Goal: Information Seeking & Learning: Check status

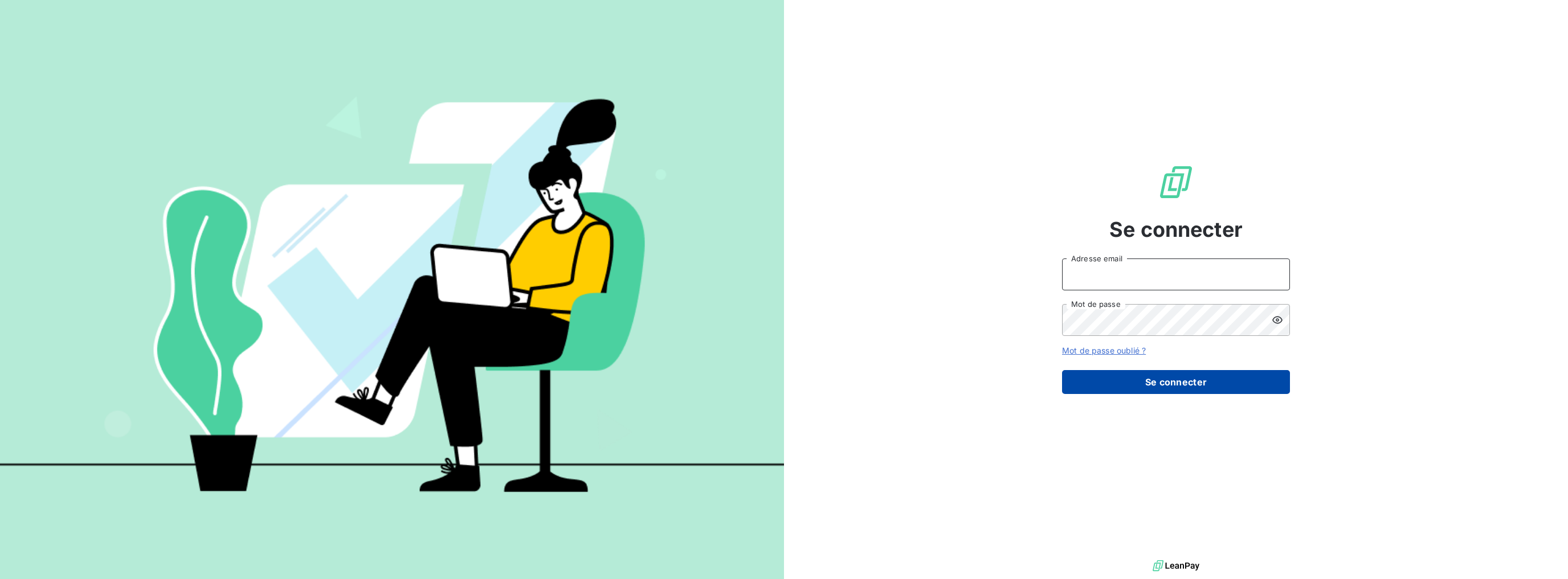
type input "[PERSON_NAME][EMAIL_ADDRESS][DOMAIN_NAME]"
click at [1159, 378] on button "Se connecter" at bounding box center [1175, 382] width 227 height 24
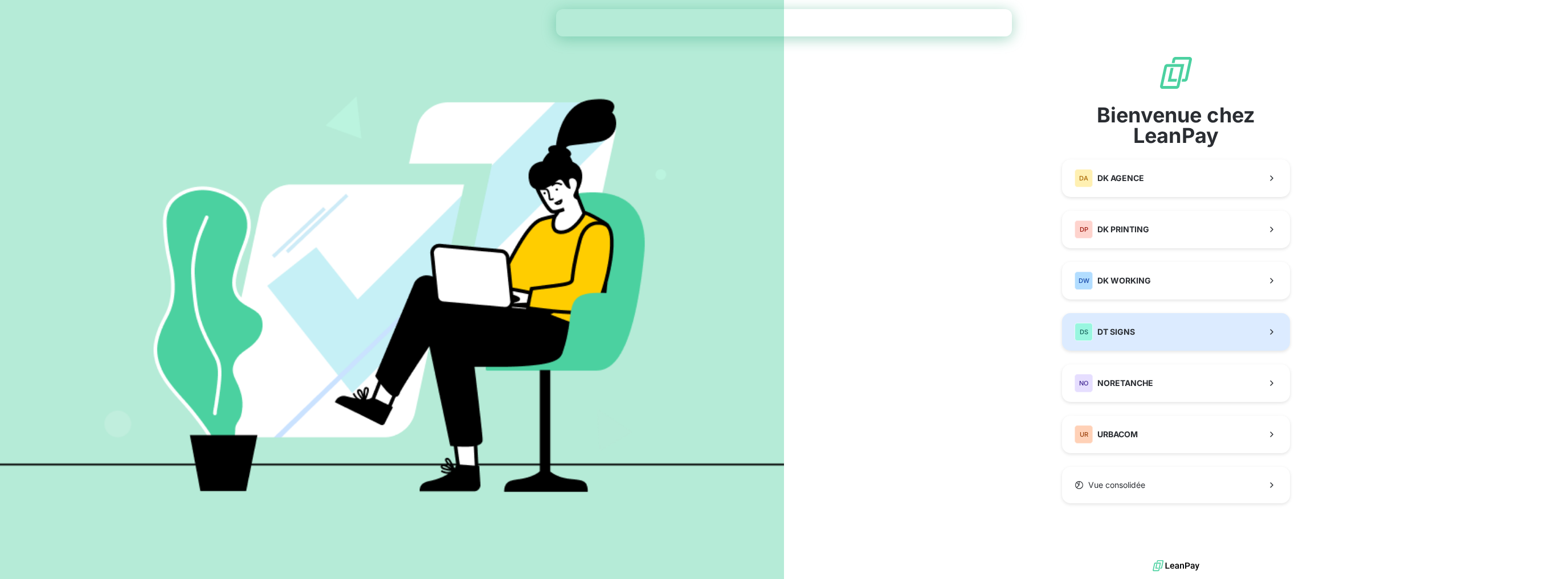
click at [1147, 334] on button "DS DT SIGNS" at bounding box center [1175, 331] width 227 height 38
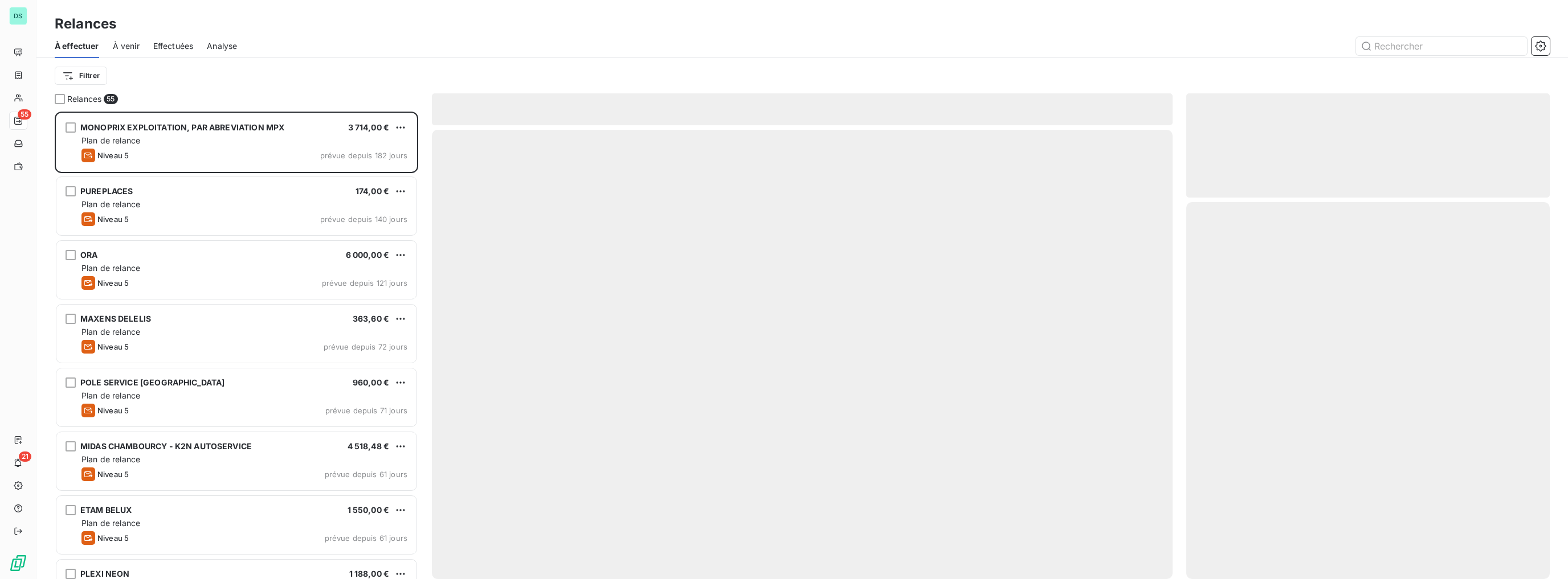
scroll to position [460, 356]
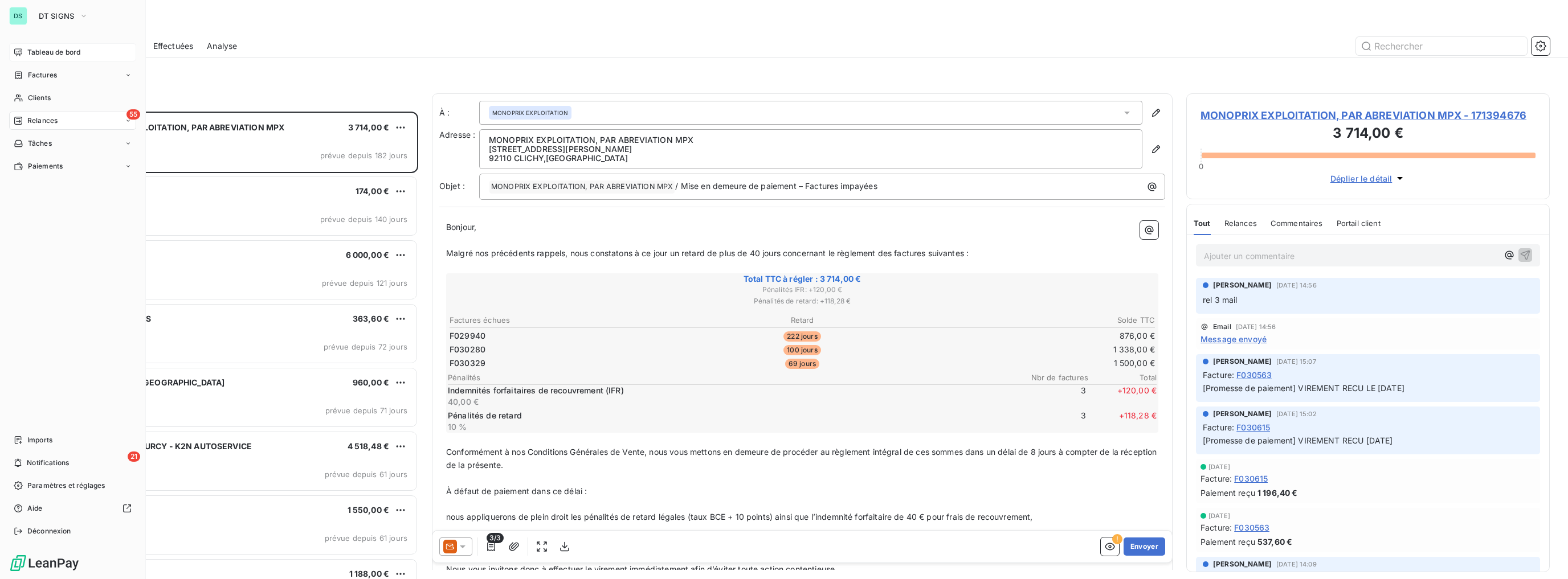
click at [31, 54] on span "Tableau de bord" at bounding box center [54, 52] width 53 height 10
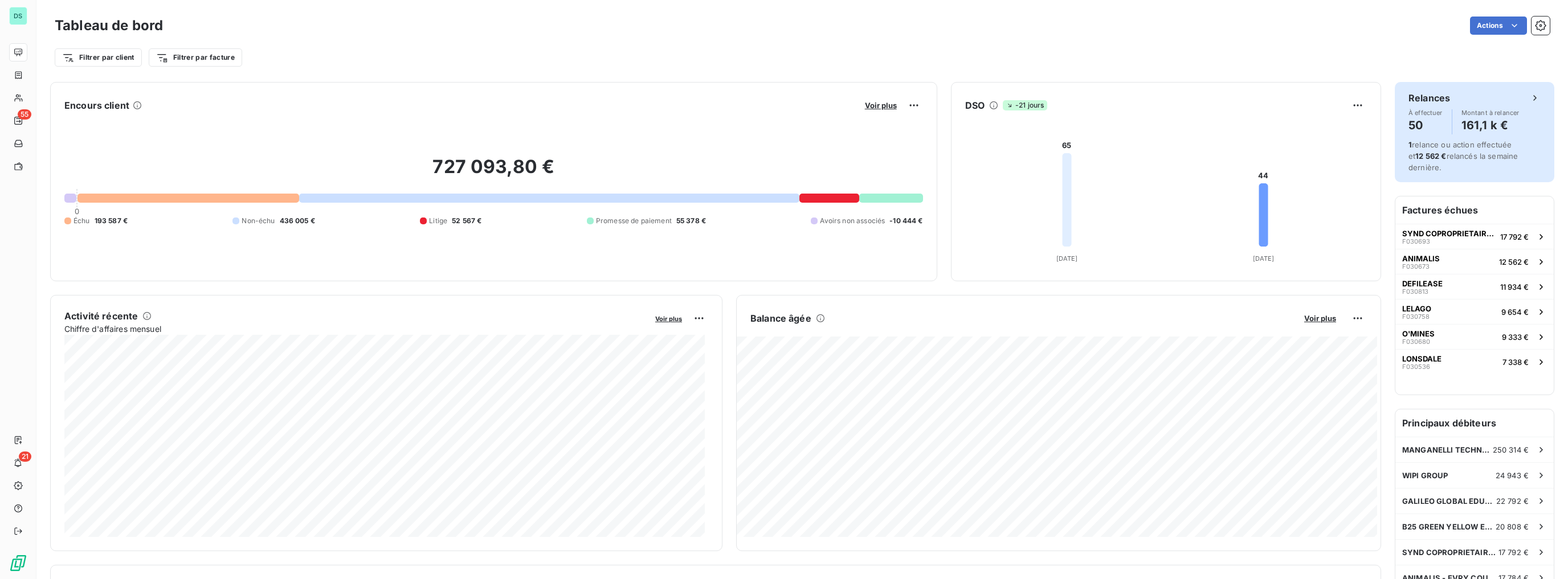
click at [1477, 120] on h4 "161,1 k €" at bounding box center [1490, 125] width 58 height 18
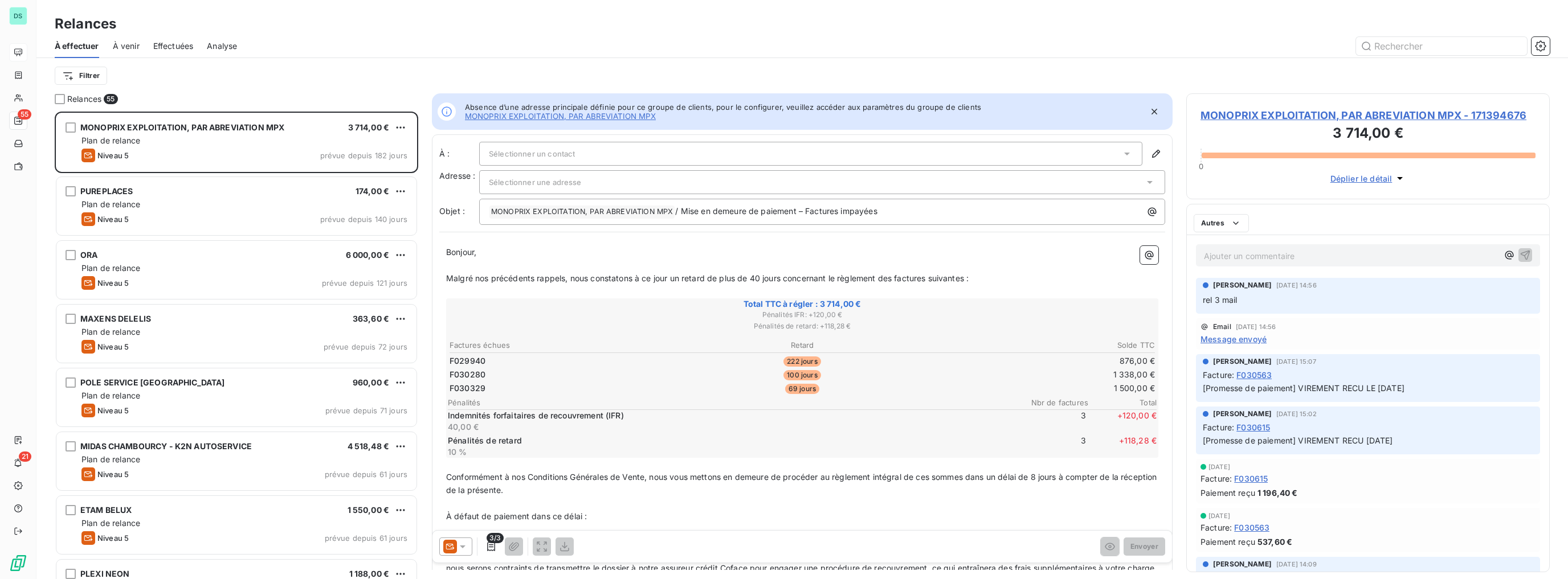
scroll to position [460, 356]
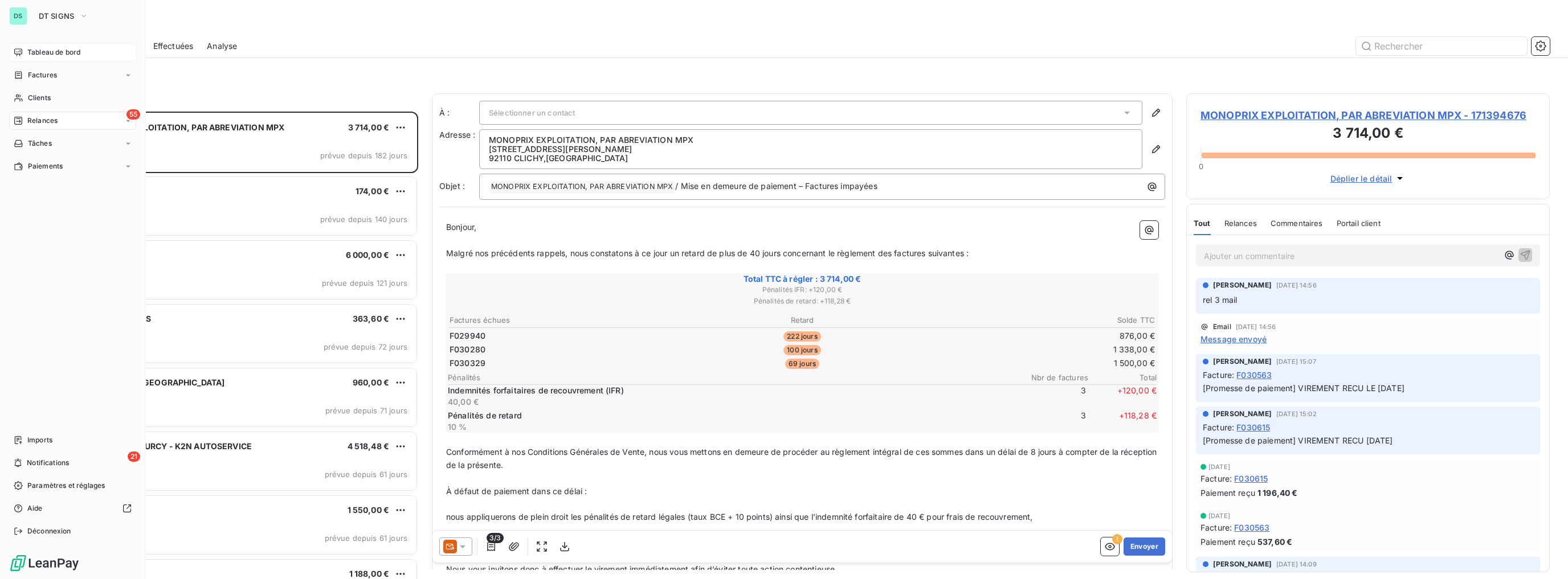
click at [28, 55] on span "Tableau de bord" at bounding box center [54, 52] width 53 height 10
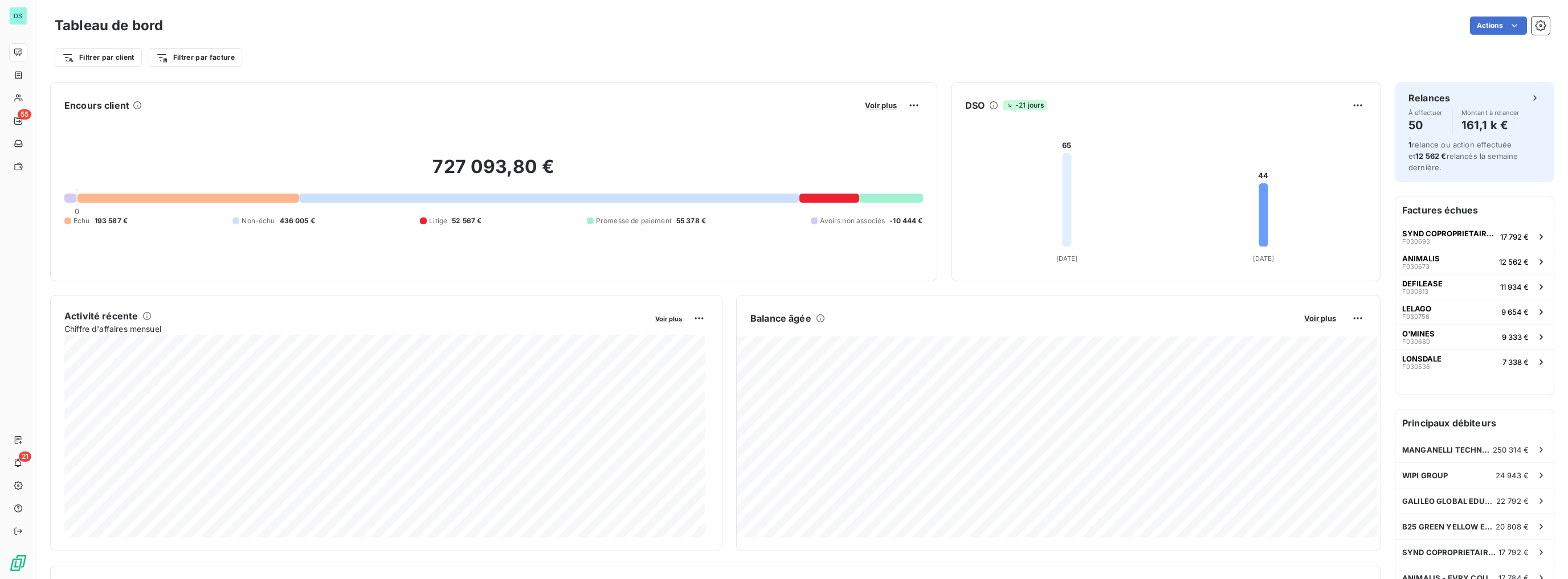
click at [268, 221] on span "Non-échu" at bounding box center [258, 221] width 33 height 10
click at [262, 227] on div "727 093,80 € 0 Échu 193 587 € Non-échu 436 005 € Litige 52 567 € Promesse de pa…" at bounding box center [494, 190] width 859 height 153
drag, startPoint x: 753, startPoint y: 233, endPoint x: 363, endPoint y: 116, distance: 407.2
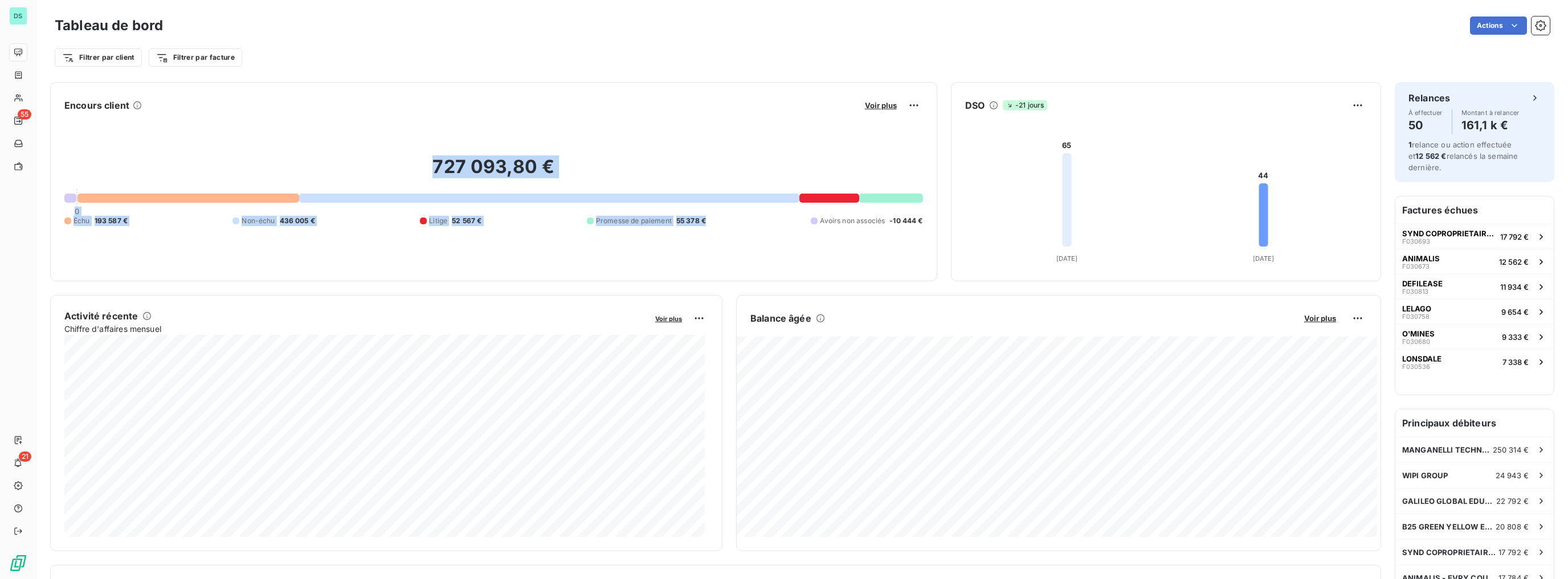
click at [363, 116] on div "727 093,80 € 0 Échu 193 587 € Non-échu 436 005 € Litige 52 567 € Promesse de pa…" at bounding box center [494, 190] width 859 height 153
drag, startPoint x: 555, startPoint y: 206, endPoint x: 769, endPoint y: 227, distance: 215.0
click at [769, 227] on div "727 093,80 € 0 Échu 193 587 € Non-échu 436 005 € Litige 52 567 € Promesse de pa…" at bounding box center [494, 190] width 859 height 153
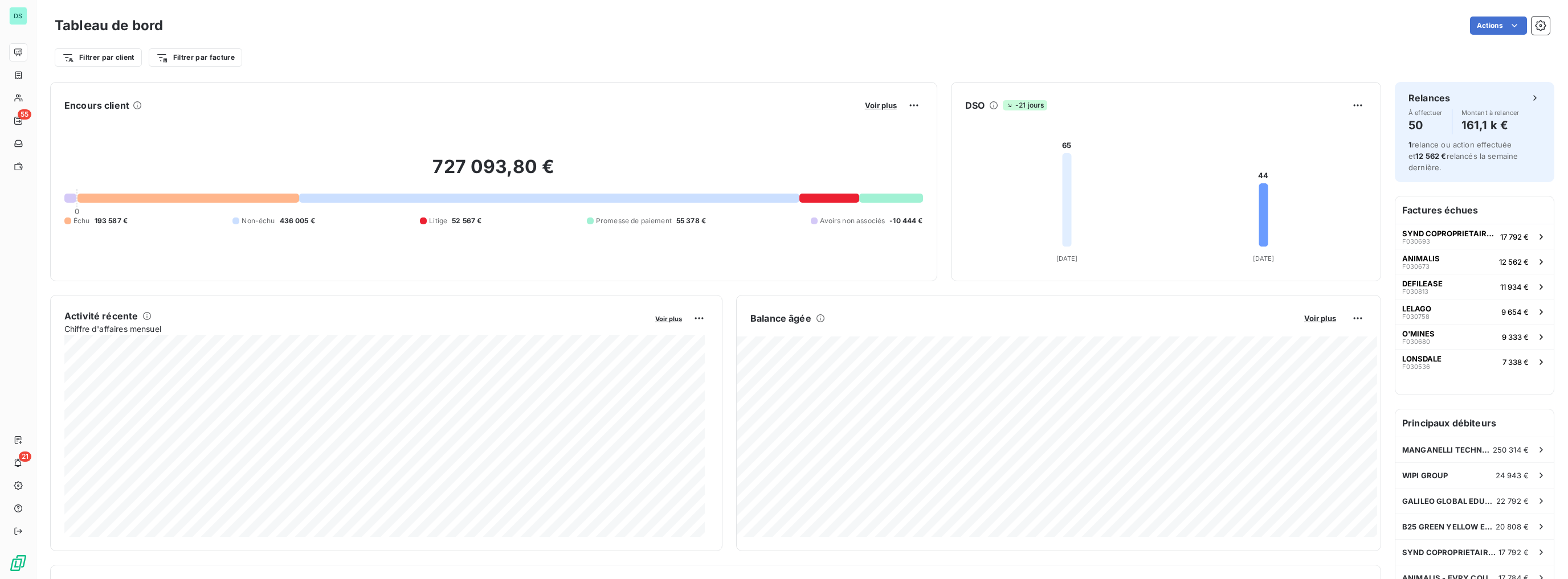
click at [280, 227] on div "727 093,80 € 0 Échu 193 587 € Non-échu 436 005 € Litige 52 567 € Promesse de pa…" at bounding box center [494, 190] width 859 height 153
click at [281, 238] on div "727 093,80 € 0 Échu 193 587 € Non-échu 436 005 € Litige 52 567 € Promesse de pa…" at bounding box center [494, 190] width 859 height 153
